Goal: Information Seeking & Learning: Learn about a topic

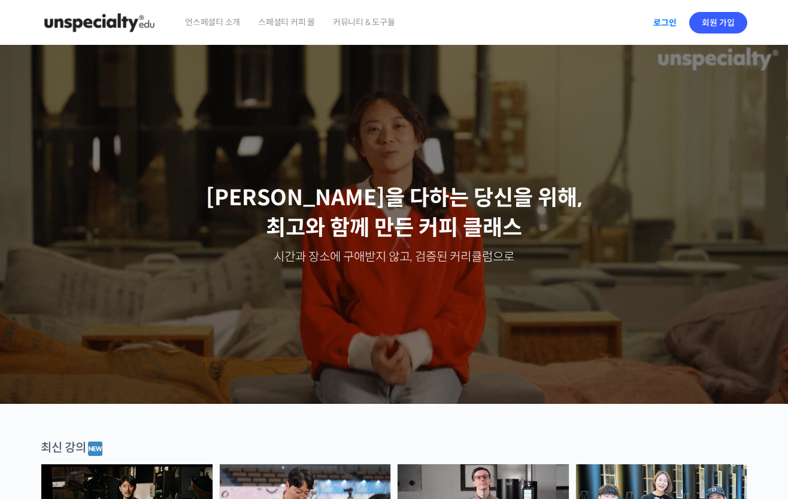
click at [667, 22] on link "로그인" at bounding box center [665, 23] width 38 height 28
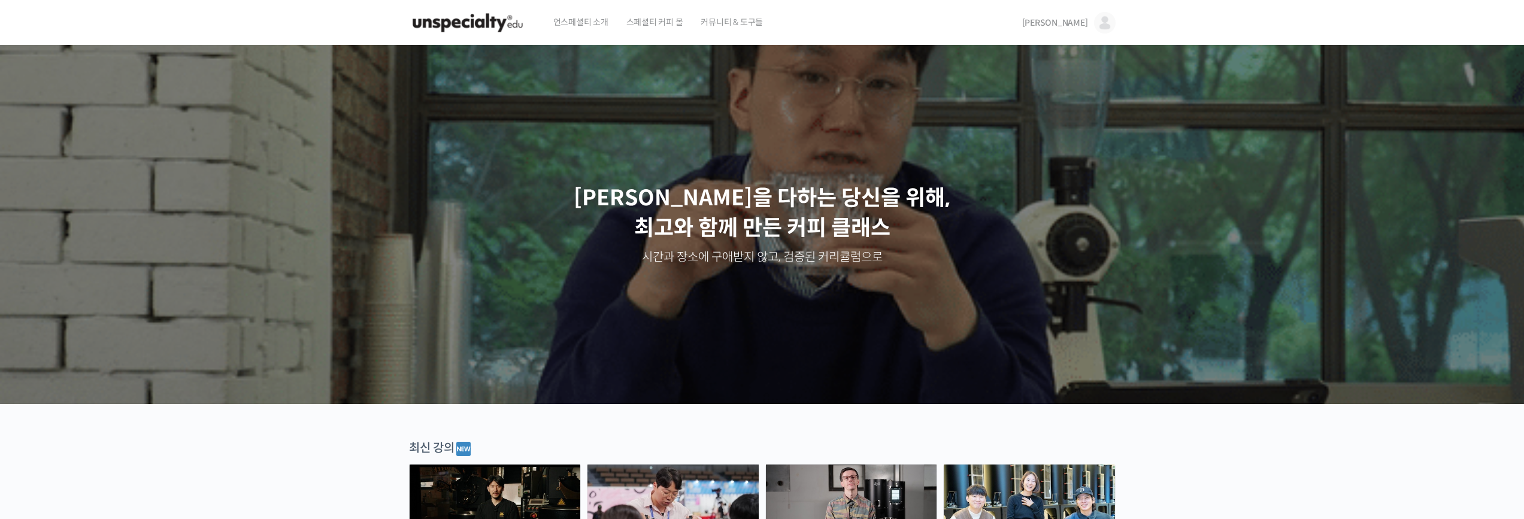
click at [788, 27] on span "[PERSON_NAME]" at bounding box center [1055, 22] width 66 height 11
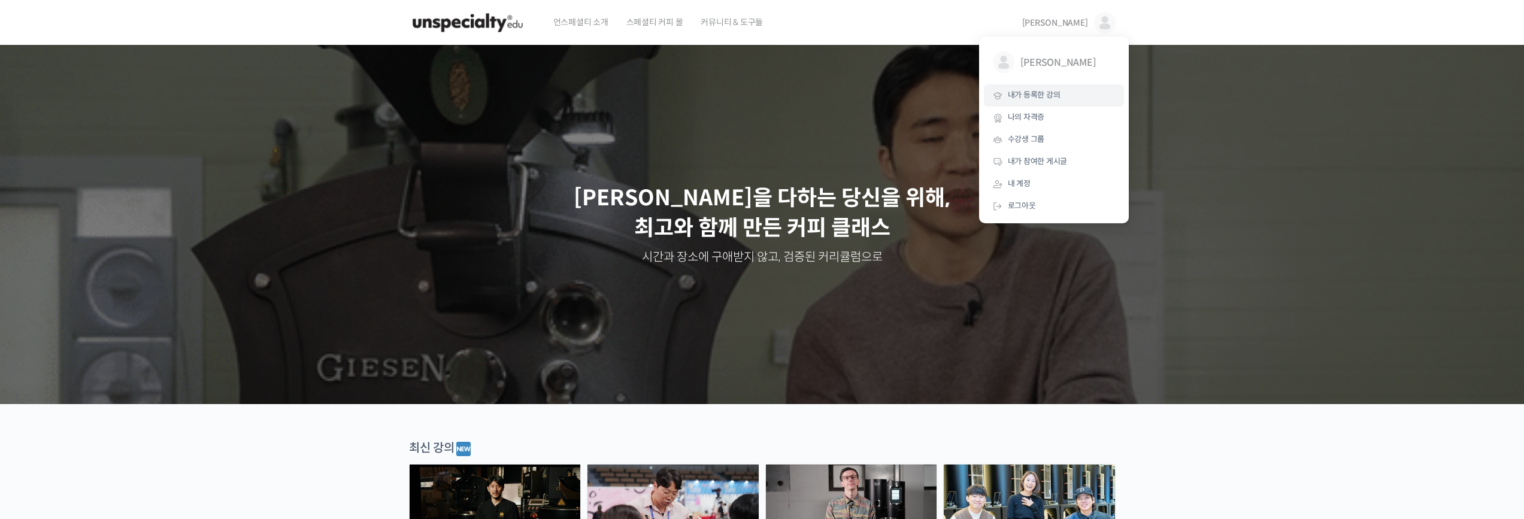
click at [788, 101] on link "내가 등록한 강의" at bounding box center [1054, 95] width 140 height 22
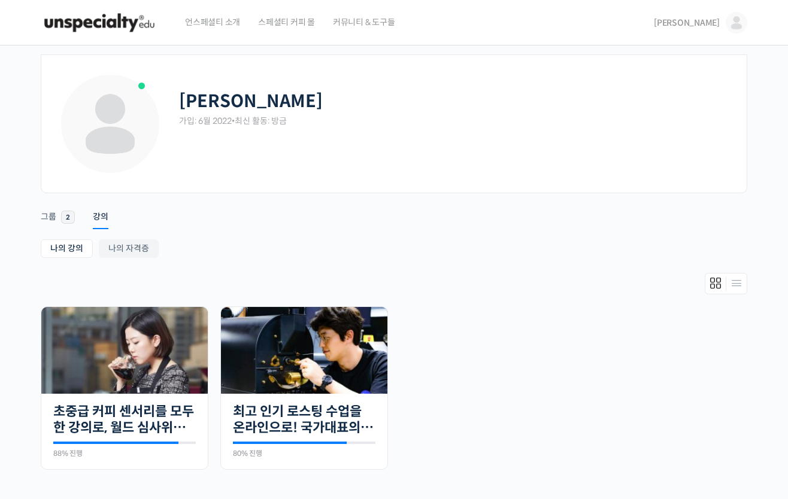
drag, startPoint x: 346, startPoint y: 229, endPoint x: 158, endPoint y: 301, distance: 200.5
click at [346, 229] on div "Account Notifications 6 그룹 2 강의 나의 강의 My 강의 나의 자격증 나의 강의 My 강의 나의 자격증 진행 중 17개의…" at bounding box center [394, 355] width 707 height 324
click at [137, 362] on img at bounding box center [124, 350] width 166 height 87
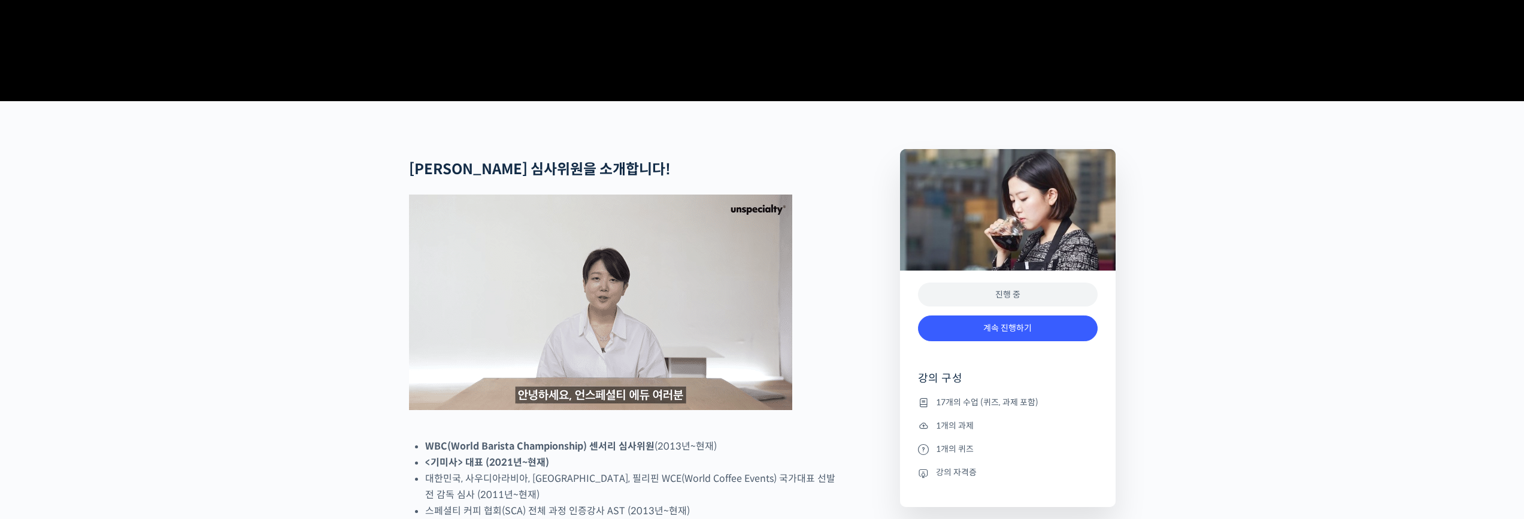
scroll to position [659, 0]
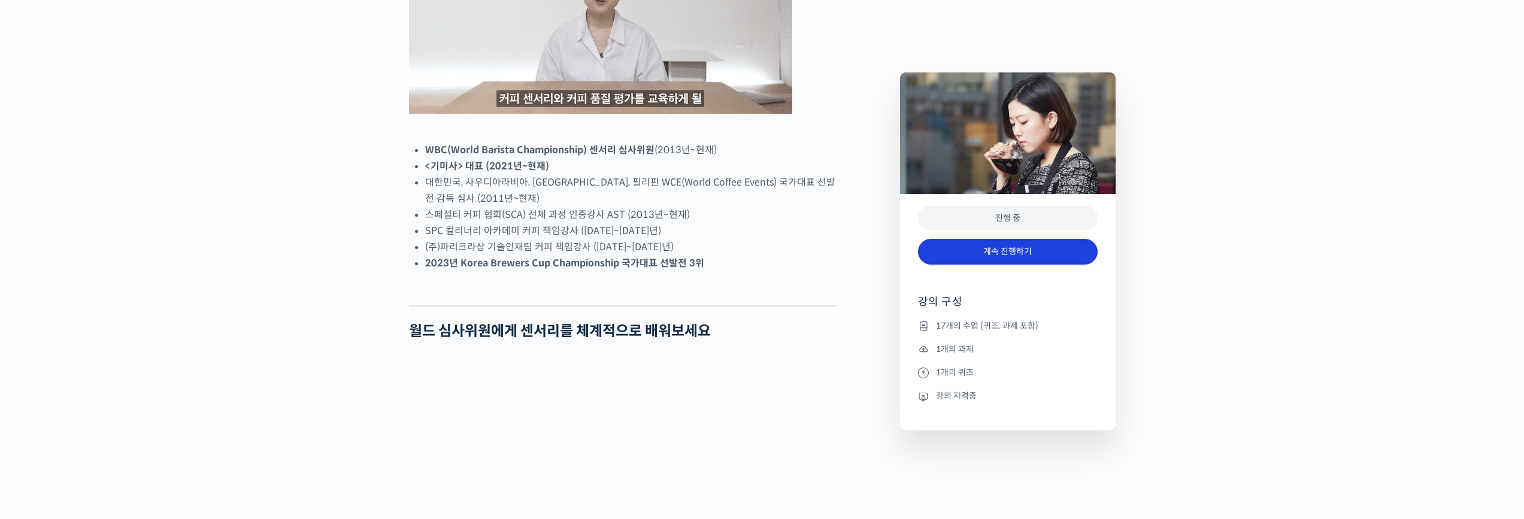
click at [788, 247] on link "계속 진행하기" at bounding box center [1008, 252] width 180 height 26
click at [788, 253] on link "계속 진행하기" at bounding box center [1008, 252] width 180 height 26
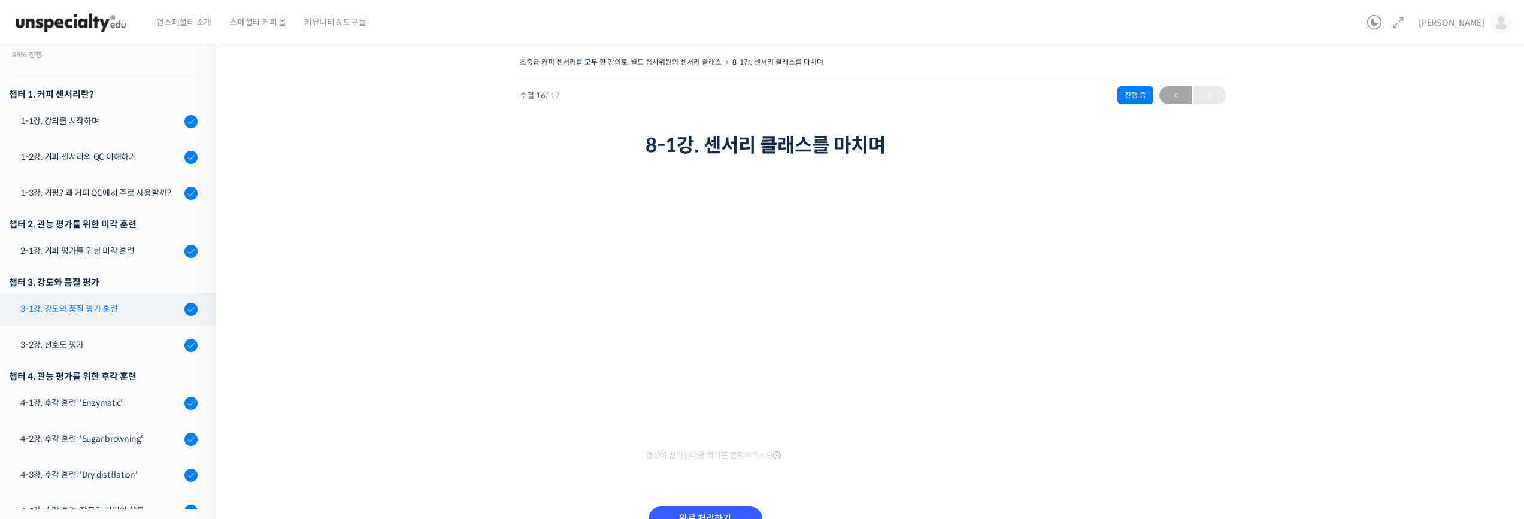
scroll to position [120, 0]
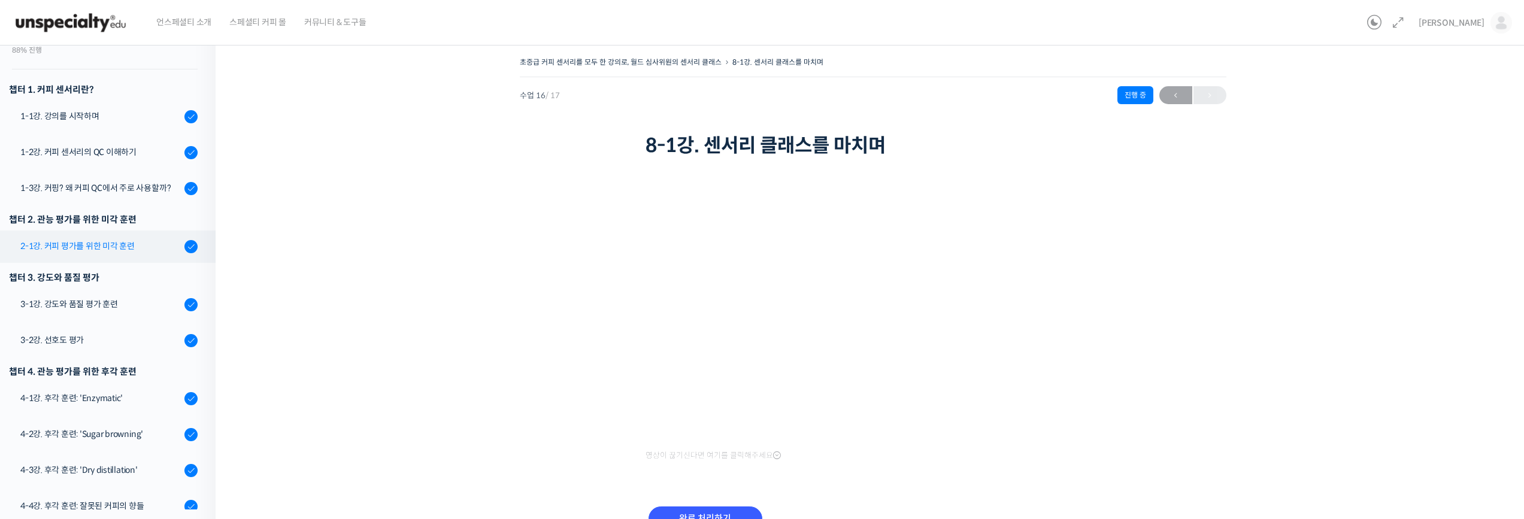
click at [122, 253] on div "2-1강. 커피 평가를 위한 미각 훈련" at bounding box center [100, 246] width 161 height 13
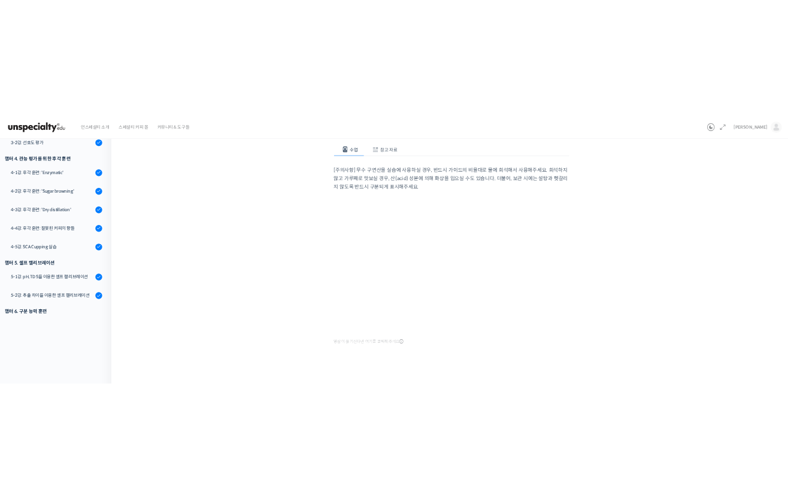
scroll to position [132, 0]
